Goal: Communication & Community: Participate in discussion

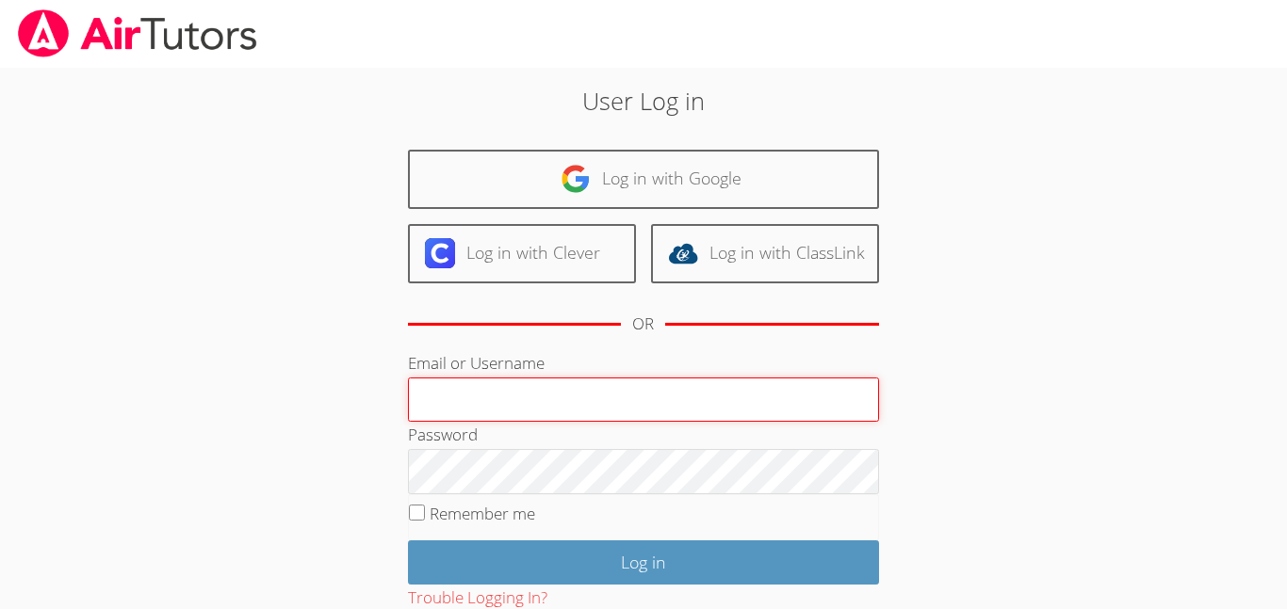
click at [507, 381] on input "Email or Username" at bounding box center [643, 400] width 471 height 45
type input "n.mares1@lodiusd.org"
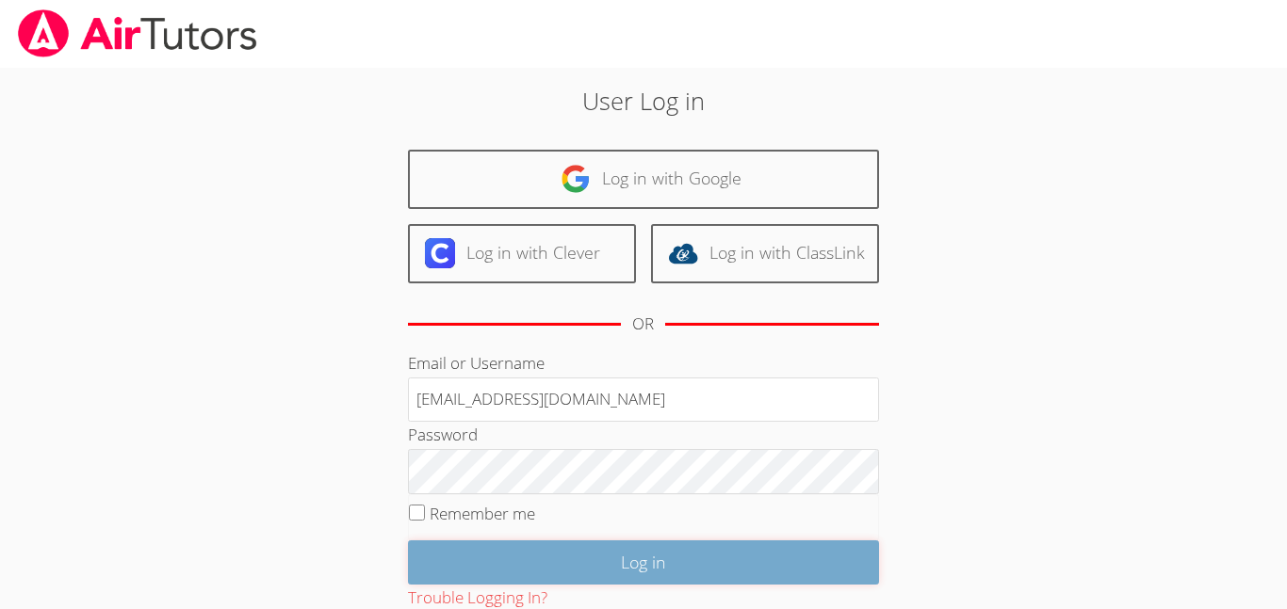
click at [555, 563] on input "Log in" at bounding box center [643, 563] width 471 height 44
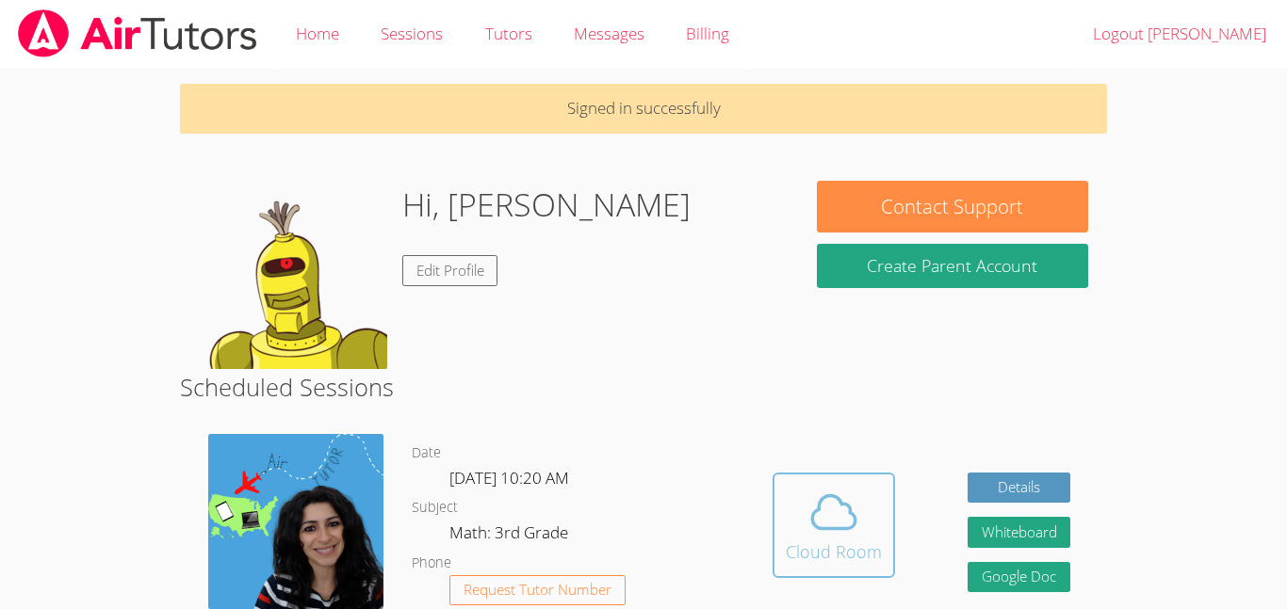
click at [855, 544] on div "Cloud Room" at bounding box center [834, 552] width 96 height 26
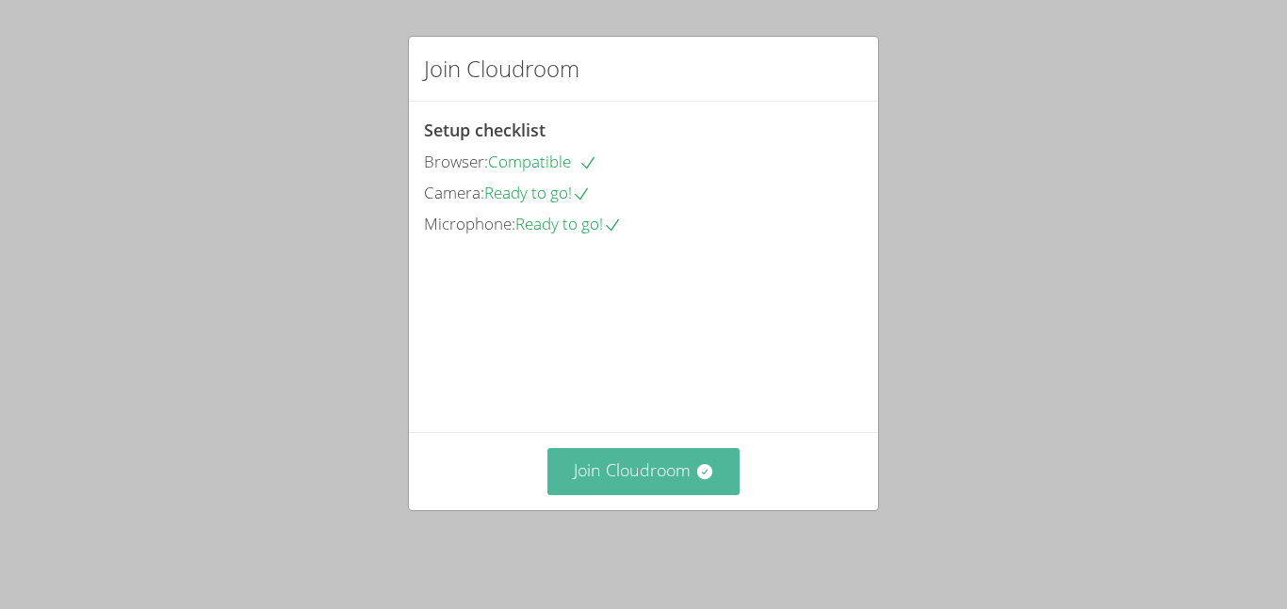
click at [677, 469] on button "Join Cloudroom" at bounding box center [643, 471] width 193 height 46
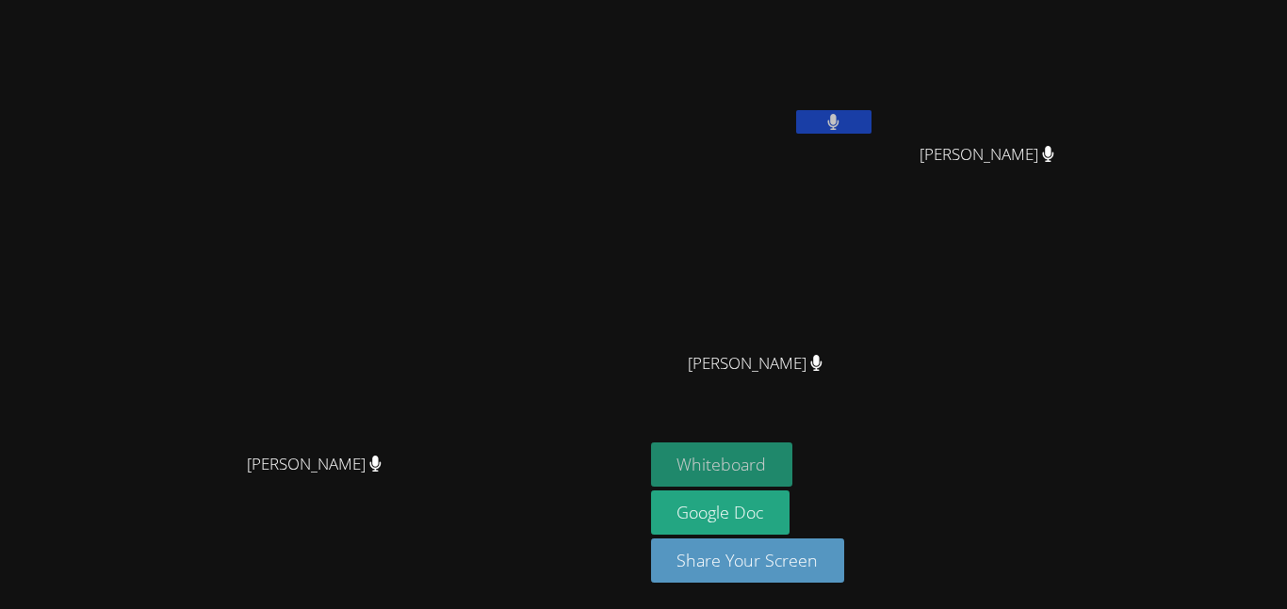
click at [793, 460] on button "Whiteboard" at bounding box center [722, 465] width 142 height 44
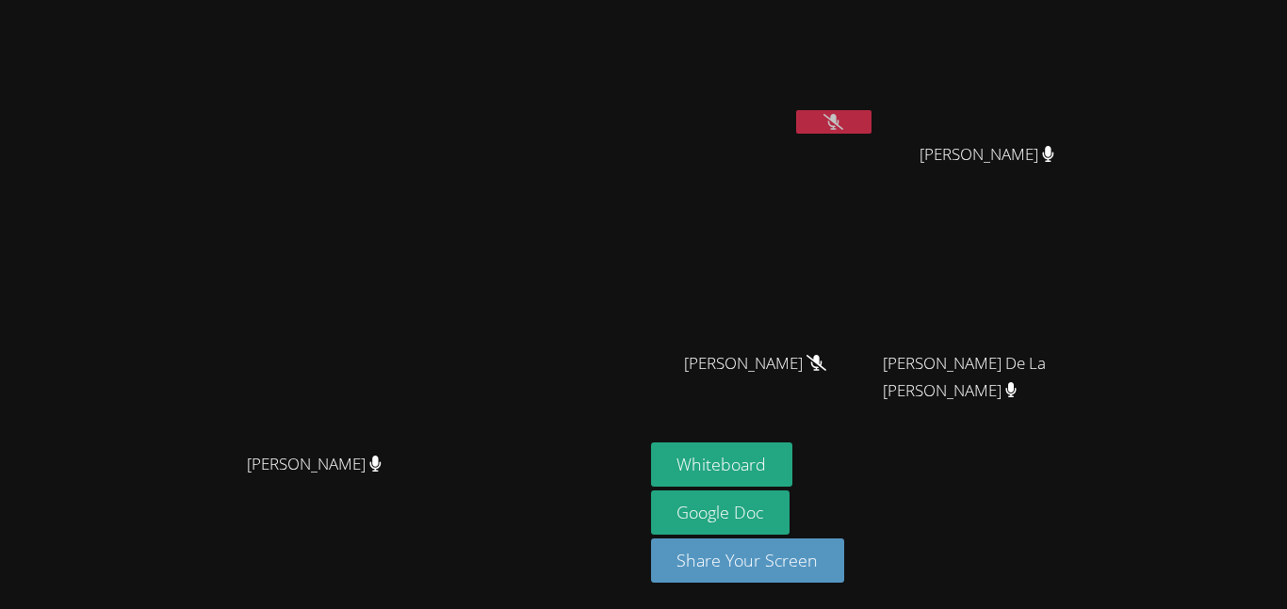
click at [871, 124] on button at bounding box center [833, 122] width 75 height 24
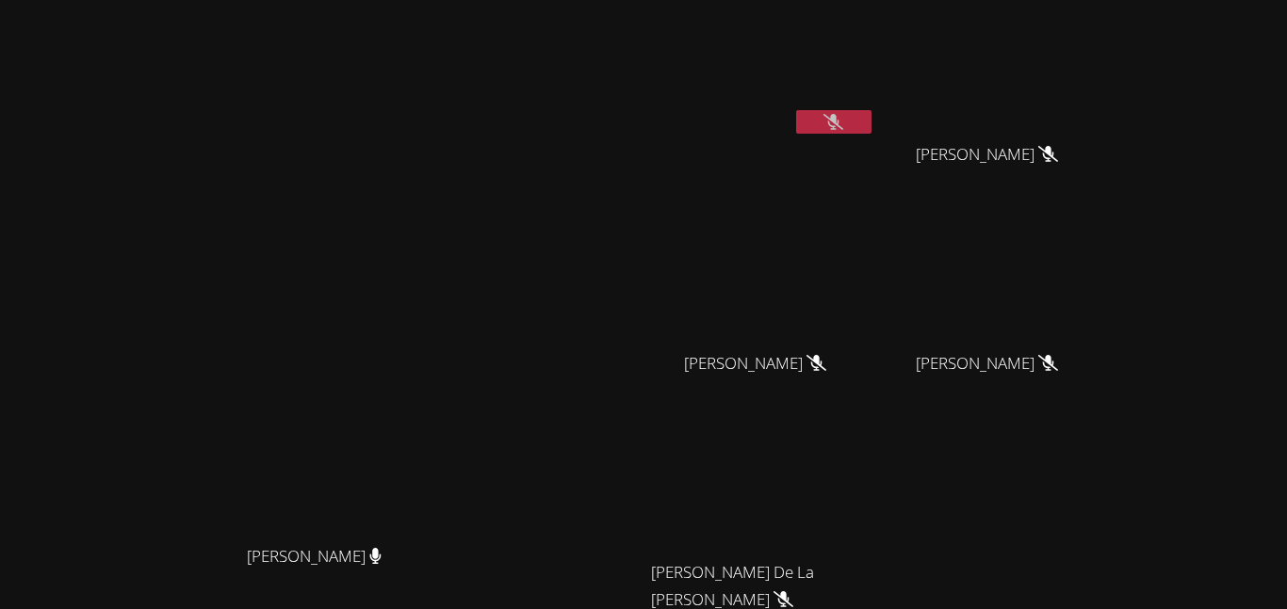
click at [875, 102] on video at bounding box center [763, 71] width 224 height 126
click at [843, 119] on icon at bounding box center [833, 122] width 20 height 16
drag, startPoint x: 1024, startPoint y: 100, endPoint x: 1034, endPoint y: 108, distance: 13.4
click at [875, 108] on video at bounding box center [763, 71] width 224 height 126
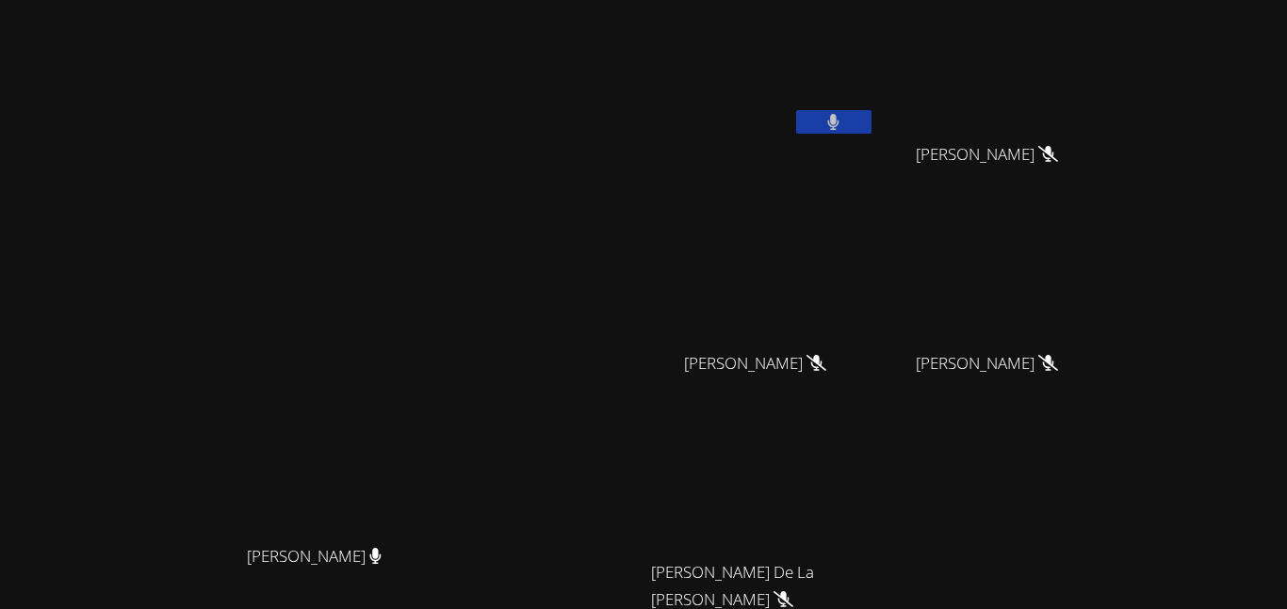
click at [875, 108] on video at bounding box center [763, 71] width 224 height 126
click at [871, 113] on button at bounding box center [833, 122] width 75 height 24
click at [871, 123] on button at bounding box center [833, 122] width 75 height 24
click at [875, 121] on video at bounding box center [763, 71] width 224 height 126
click at [871, 122] on button at bounding box center [833, 122] width 75 height 24
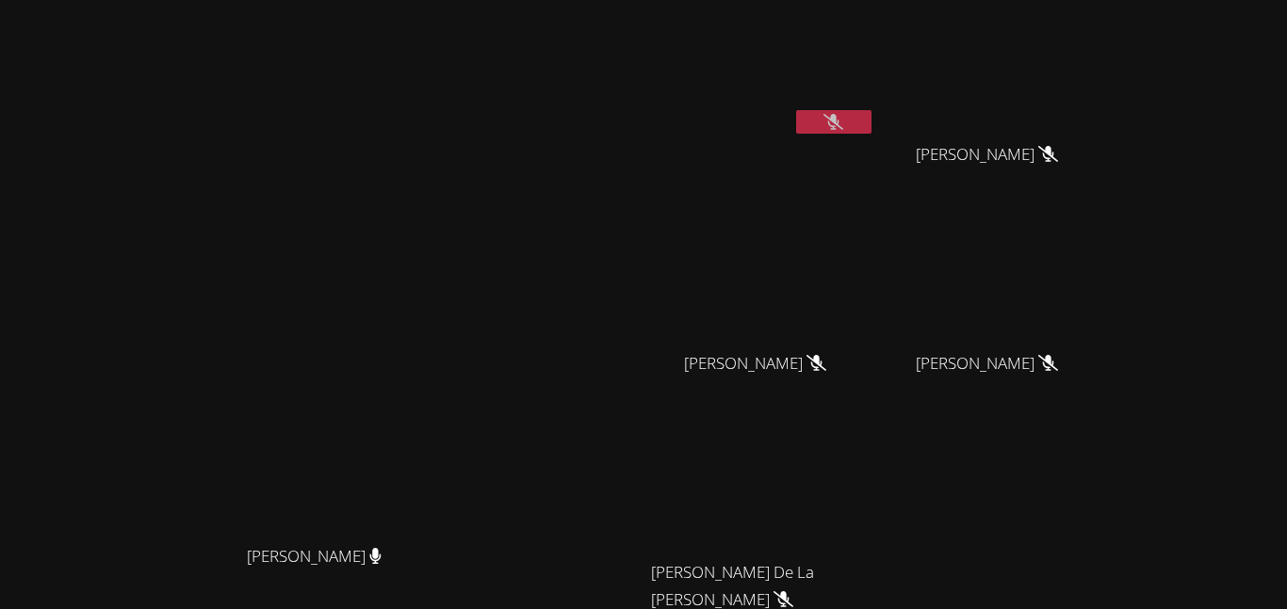
click at [871, 117] on button at bounding box center [833, 122] width 75 height 24
click at [871, 110] on button at bounding box center [833, 122] width 75 height 24
click at [871, 118] on button at bounding box center [833, 122] width 75 height 24
click at [871, 137] on div at bounding box center [833, 124] width 75 height 28
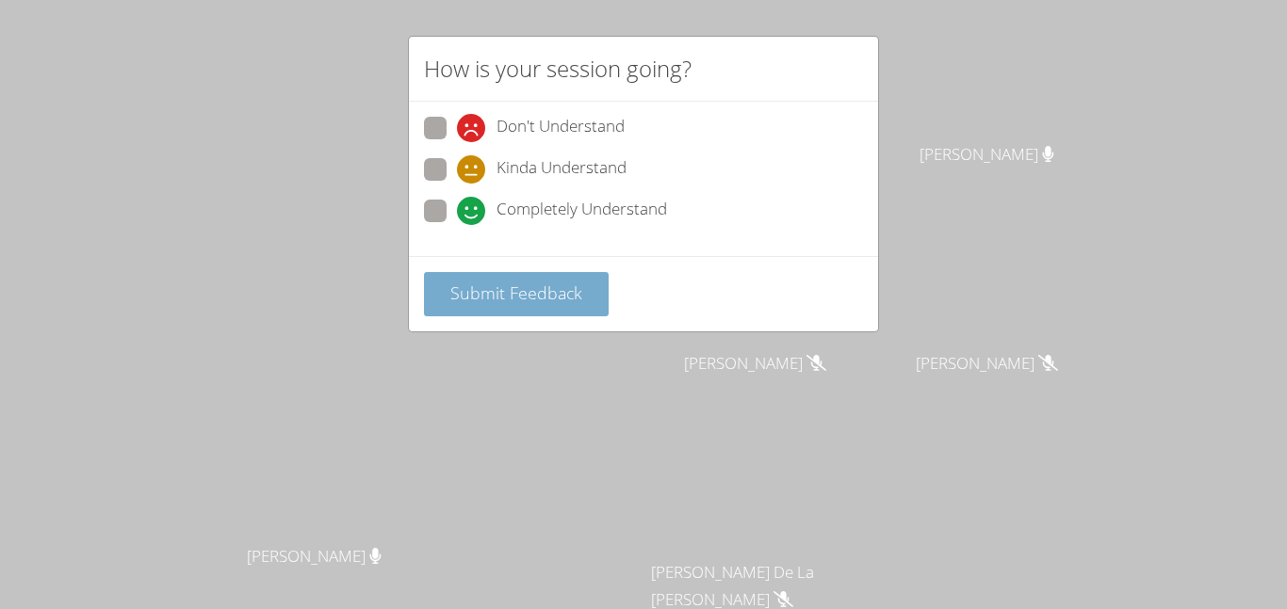
click at [568, 284] on span "Submit Feedback" at bounding box center [516, 293] width 132 height 23
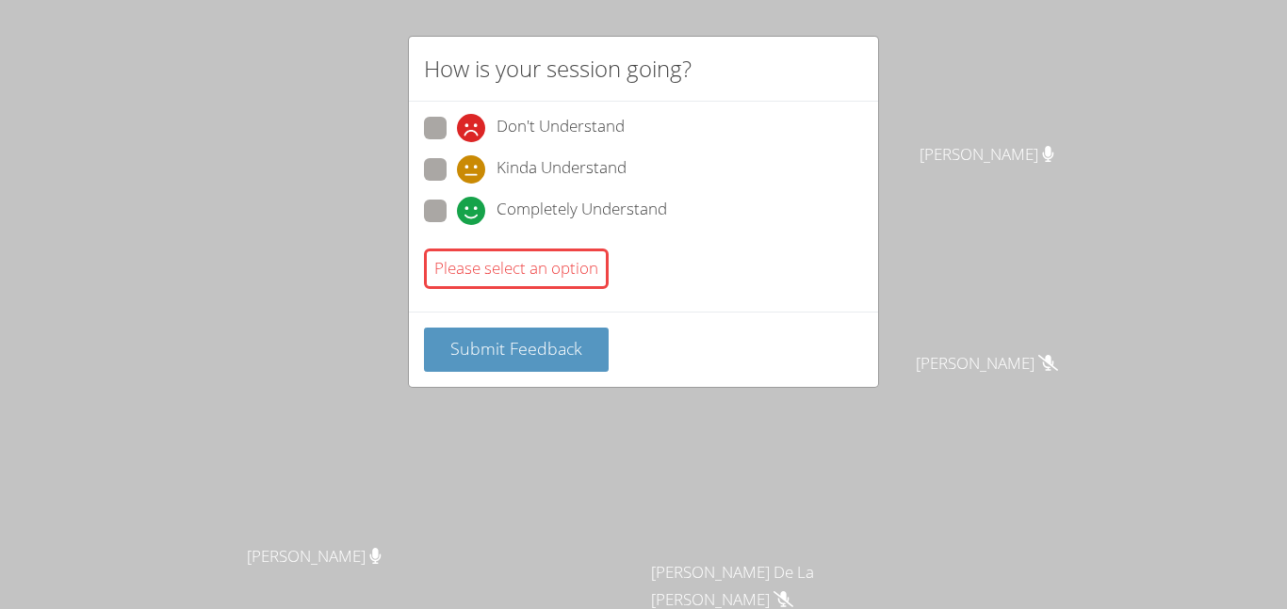
click at [568, 281] on div "Please select an option" at bounding box center [516, 269] width 185 height 41
click at [425, 325] on div "Submit Feedback" at bounding box center [643, 349] width 469 height 75
click at [432, 333] on button "Submit Feedback" at bounding box center [516, 350] width 185 height 44
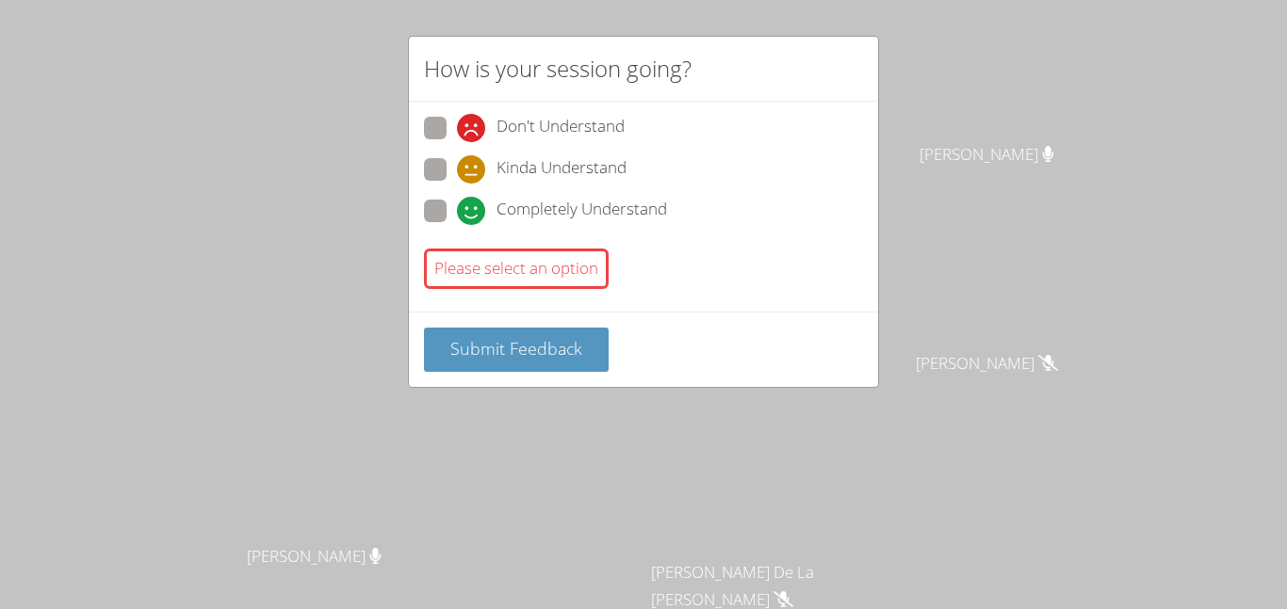
click at [411, 191] on div "Don't Understand Kinda Understand Completely Understand Please select an option" at bounding box center [643, 207] width 469 height 210
click at [418, 196] on div "Don't Understand Kinda Understand Completely Understand Please select an option" at bounding box center [643, 207] width 469 height 210
click at [457, 225] on span at bounding box center [457, 225] width 0 height 0
click at [457, 205] on input "Completely Understand" at bounding box center [465, 208] width 16 height 16
radio input "true"
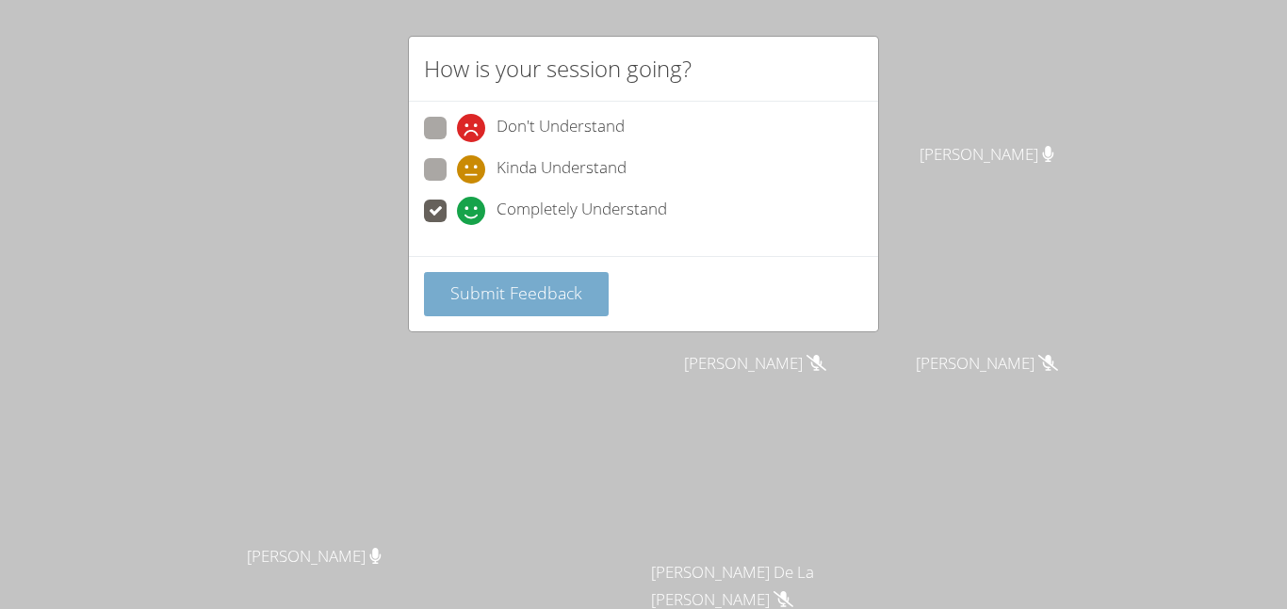
click at [456, 272] on button "Submit Feedback" at bounding box center [516, 294] width 185 height 44
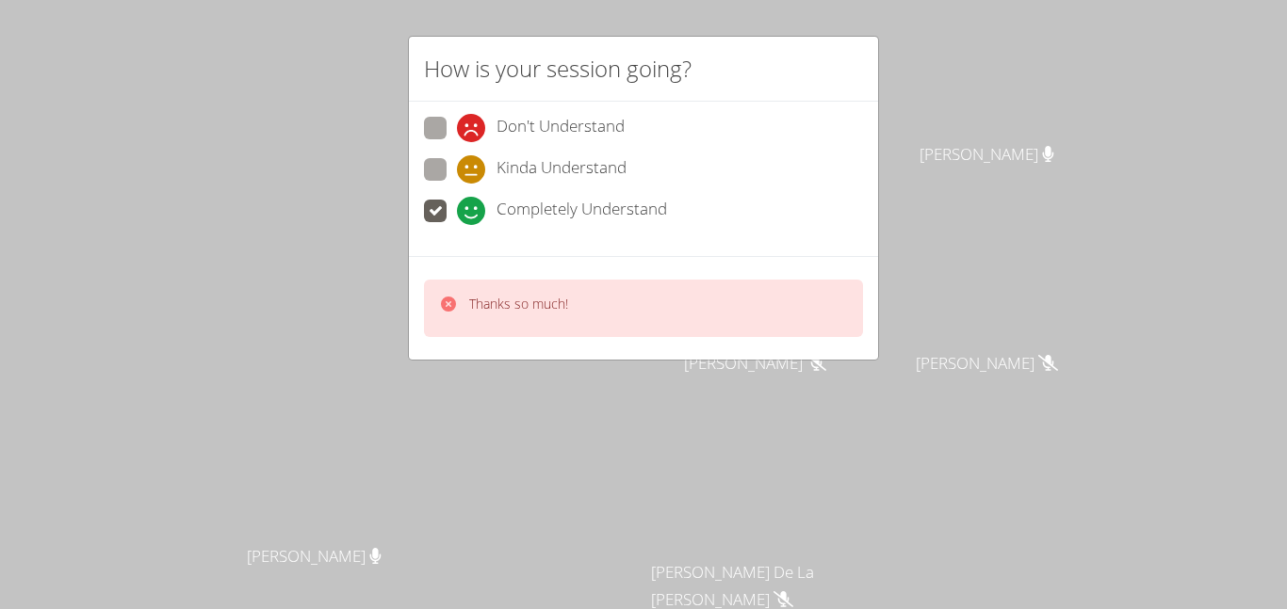
click at [447, 301] on icon at bounding box center [448, 304] width 15 height 15
click at [446, 301] on icon at bounding box center [448, 304] width 19 height 19
click at [446, 301] on video at bounding box center [321, 359] width 283 height 353
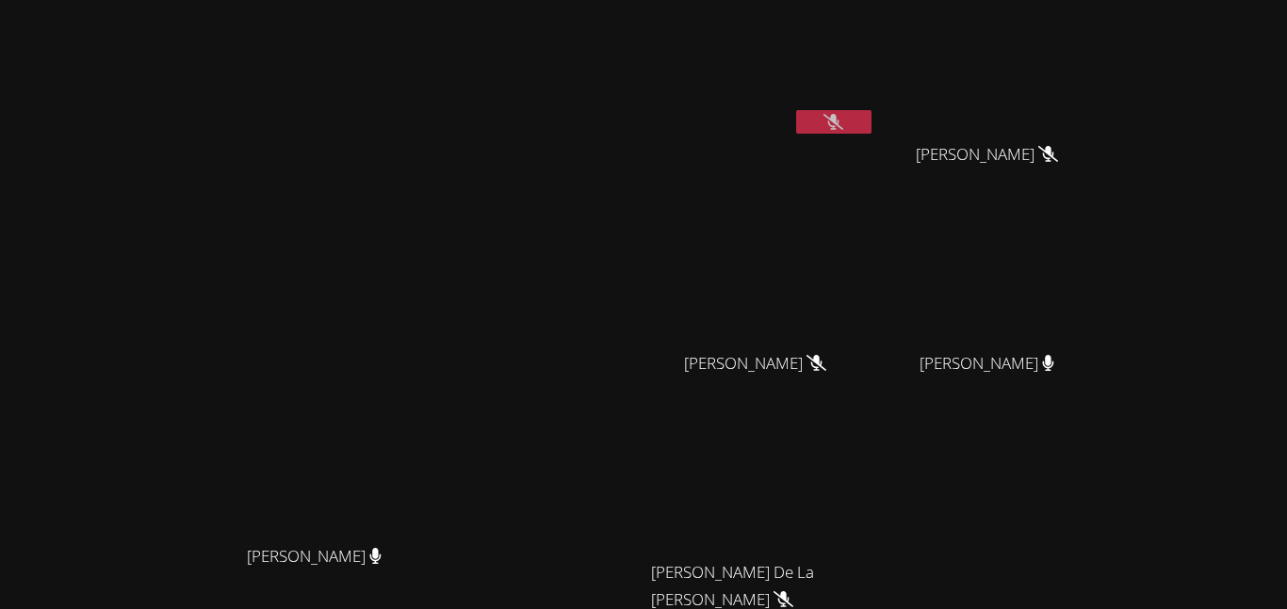
click at [875, 105] on video at bounding box center [763, 71] width 224 height 126
click at [871, 111] on button at bounding box center [833, 122] width 75 height 24
click at [871, 128] on button at bounding box center [833, 122] width 75 height 24
click at [871, 126] on button at bounding box center [833, 122] width 75 height 24
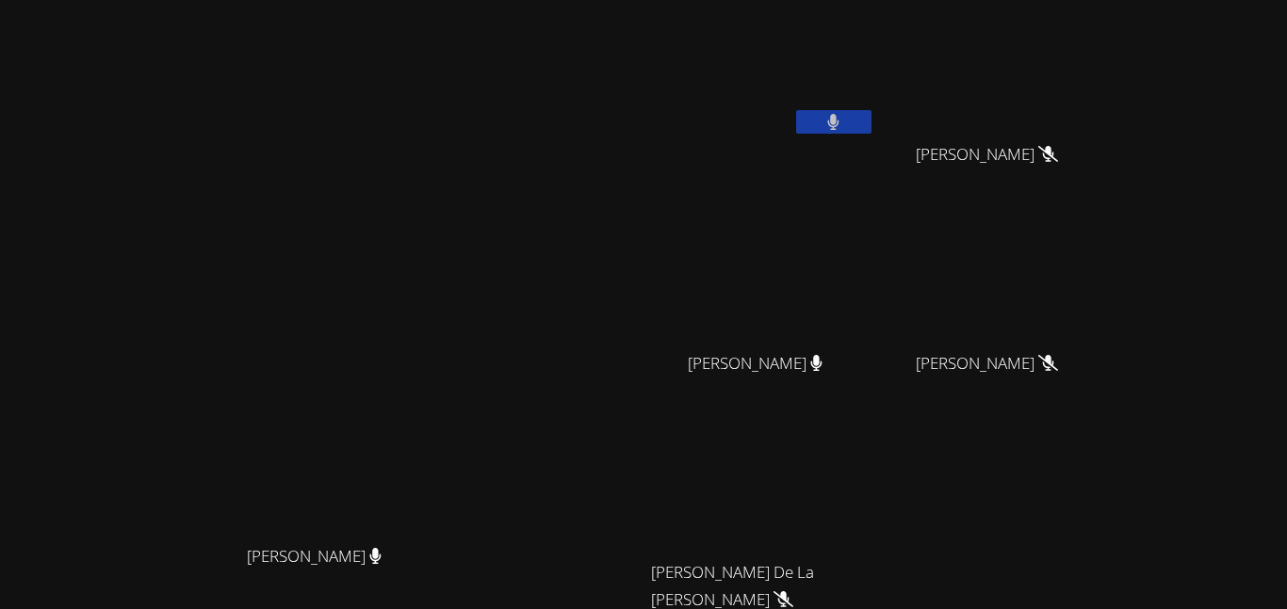
click at [871, 126] on button at bounding box center [833, 122] width 75 height 24
